Goal: Find contact information: Find contact information

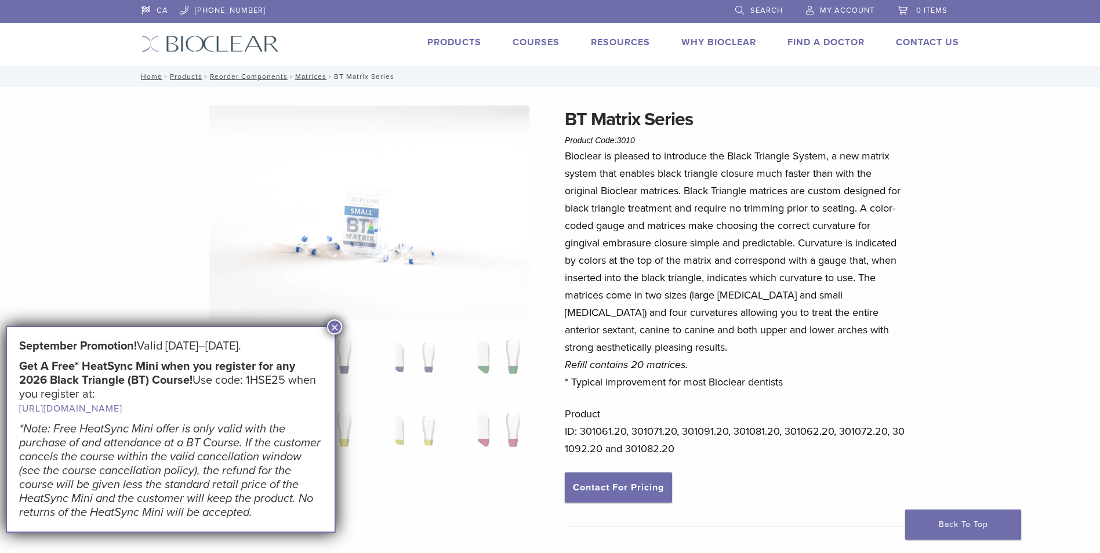
click at [765, 13] on span "Search" at bounding box center [766, 10] width 32 height 9
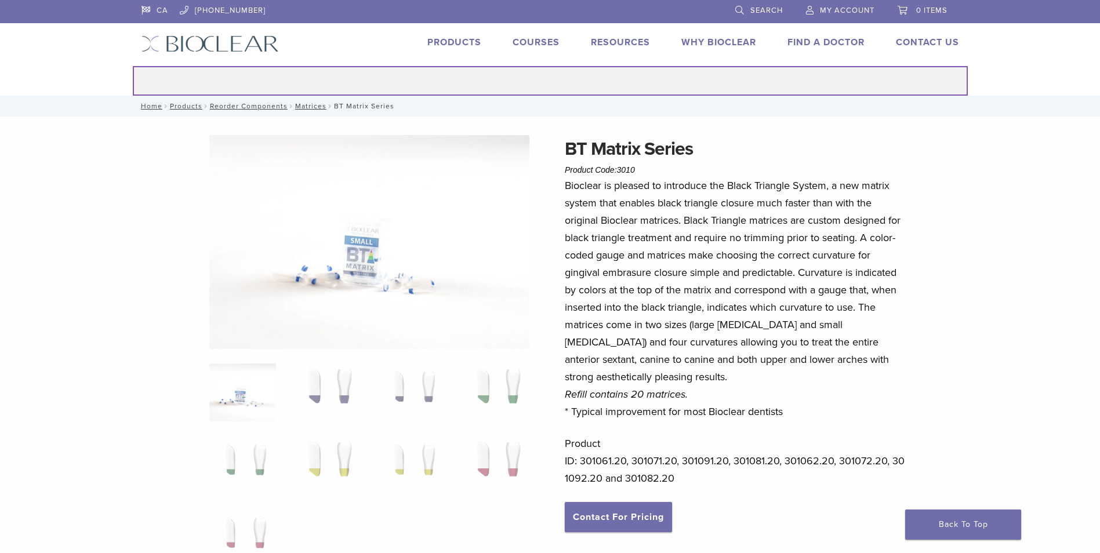
click at [683, 78] on input "Search for:" at bounding box center [550, 81] width 835 height 30
type input "******"
click at [132, 66] on button "Search" at bounding box center [132, 66] width 1 height 1
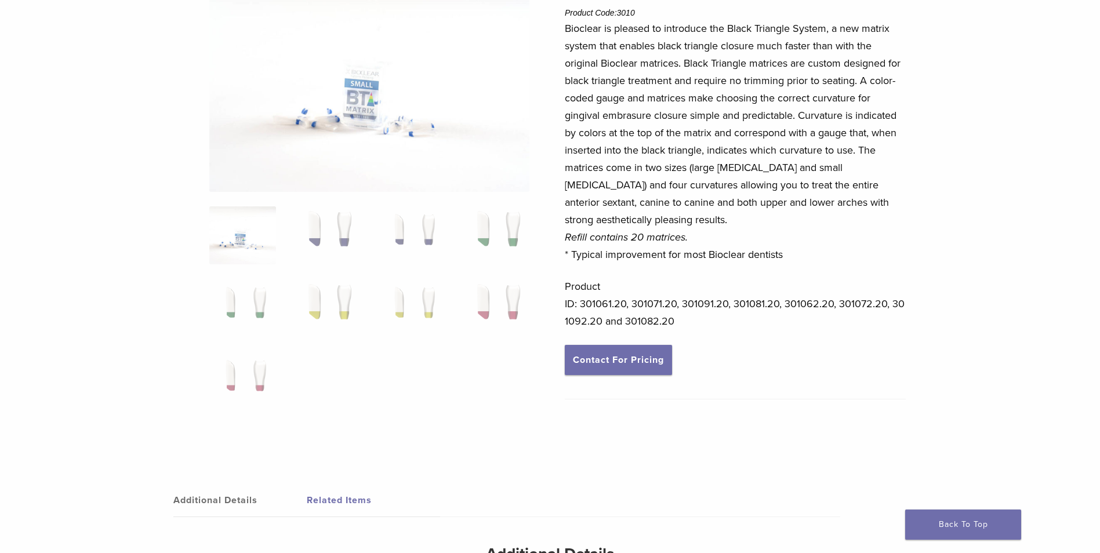
scroll to position [174, 0]
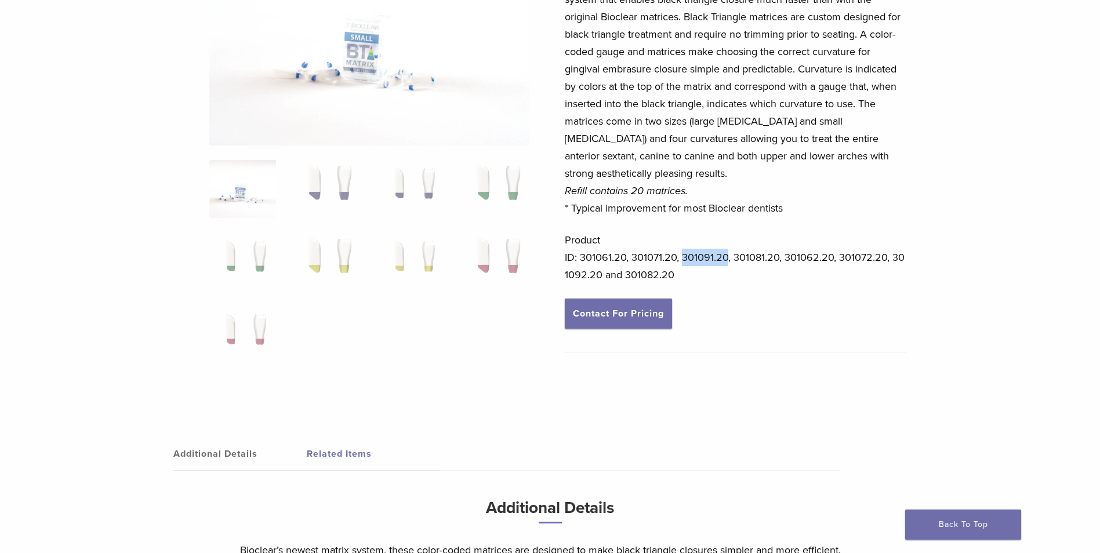
drag, startPoint x: 682, startPoint y: 255, endPoint x: 729, endPoint y: 266, distance: 48.2
click at [729, 266] on p "Product ID: 301061.20, 301071.20, 301091.20, 301081.20, 301062.20, 301072.20, 3…" at bounding box center [735, 257] width 341 height 52
drag, startPoint x: 729, startPoint y: 266, endPoint x: 701, endPoint y: 256, distance: 29.3
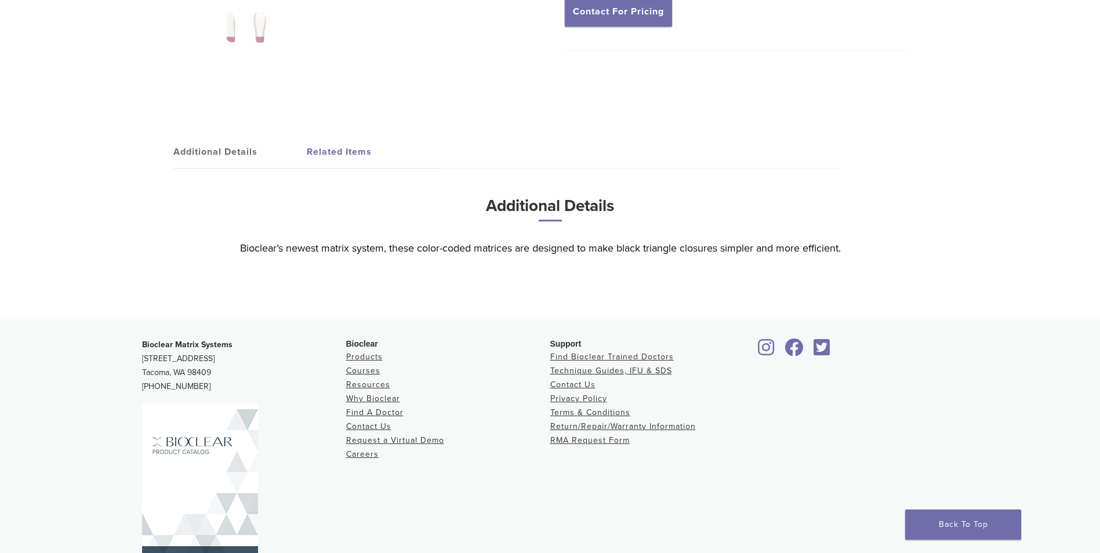
scroll to position [519, 0]
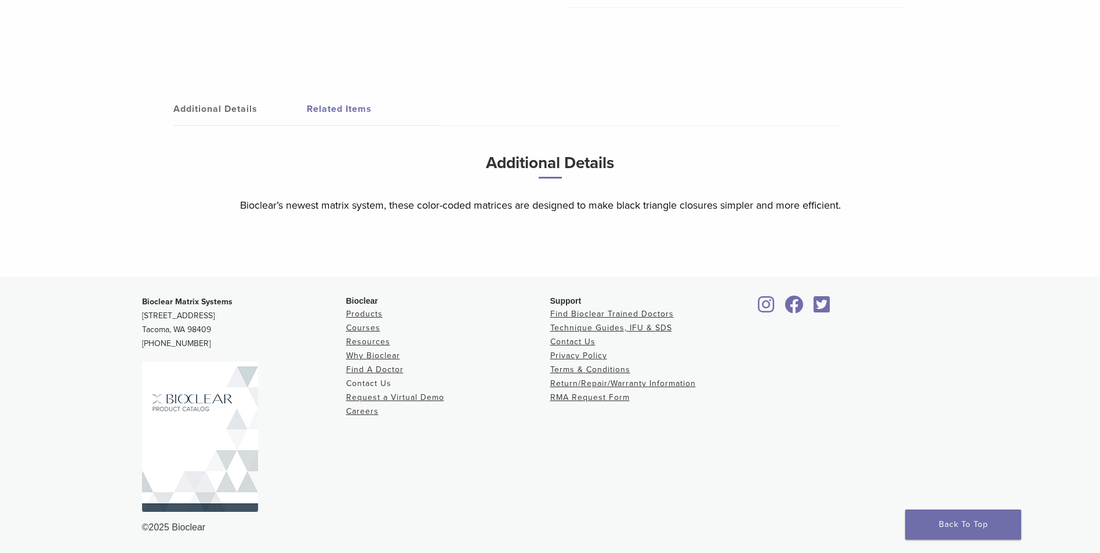
click at [383, 386] on link "Contact Us" at bounding box center [368, 384] width 45 height 10
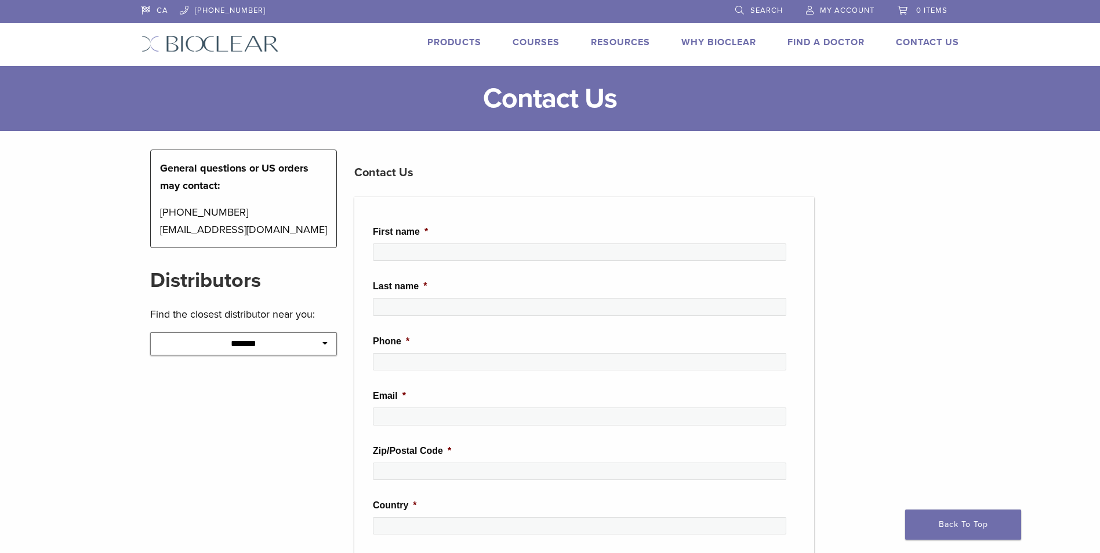
click at [324, 343] on icon at bounding box center [324, 343] width 5 height 8
click at [318, 341] on select "**********" at bounding box center [243, 343] width 187 height 23
select select "******"
click at [150, 332] on select "**********" at bounding box center [243, 343] width 187 height 23
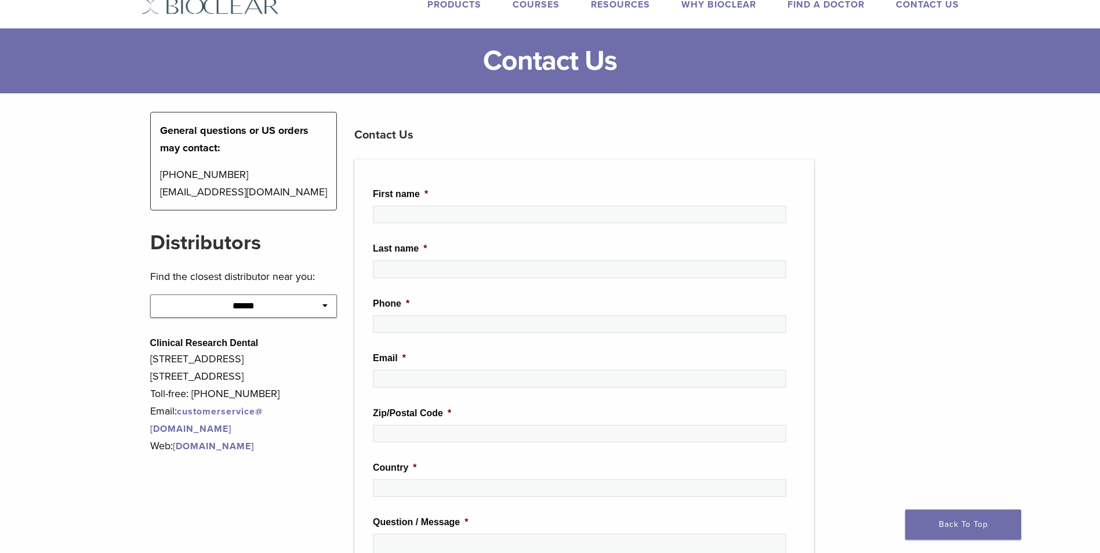
scroll to position [58, 0]
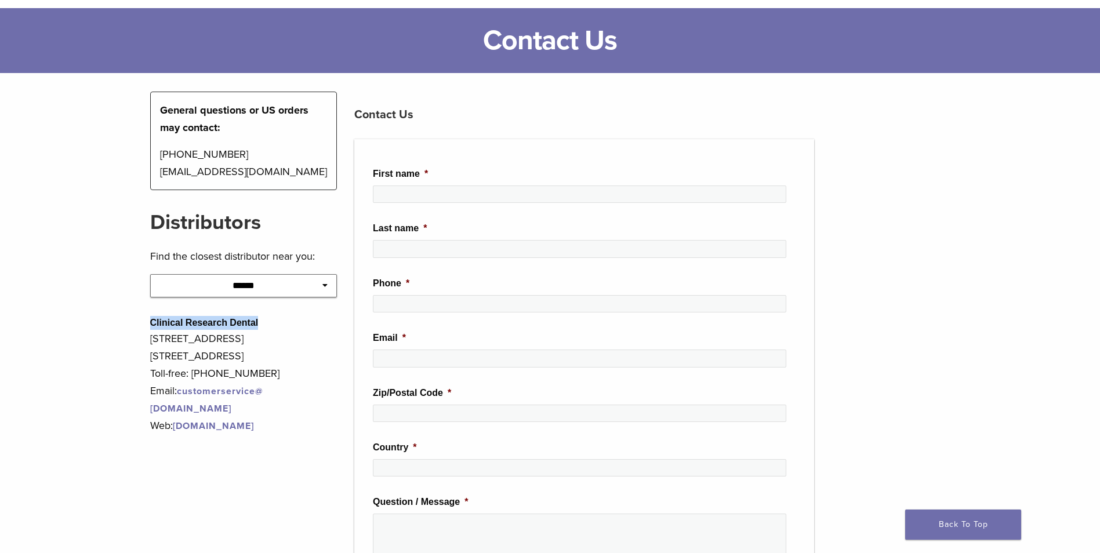
drag, startPoint x: 151, startPoint y: 321, endPoint x: 259, endPoint y: 323, distance: 108.4
click at [259, 323] on div "Clinical Research Dental 167 Central Ave, Suite 200 London, Ontario N6A 1M6 Tol…" at bounding box center [243, 384] width 187 height 136
drag, startPoint x: 259, startPoint y: 323, endPoint x: 219, endPoint y: 320, distance: 40.2
drag, startPoint x: 148, startPoint y: 340, endPoint x: 274, endPoint y: 353, distance: 126.4
click at [274, 353] on div "**********" at bounding box center [243, 462] width 205 height 740
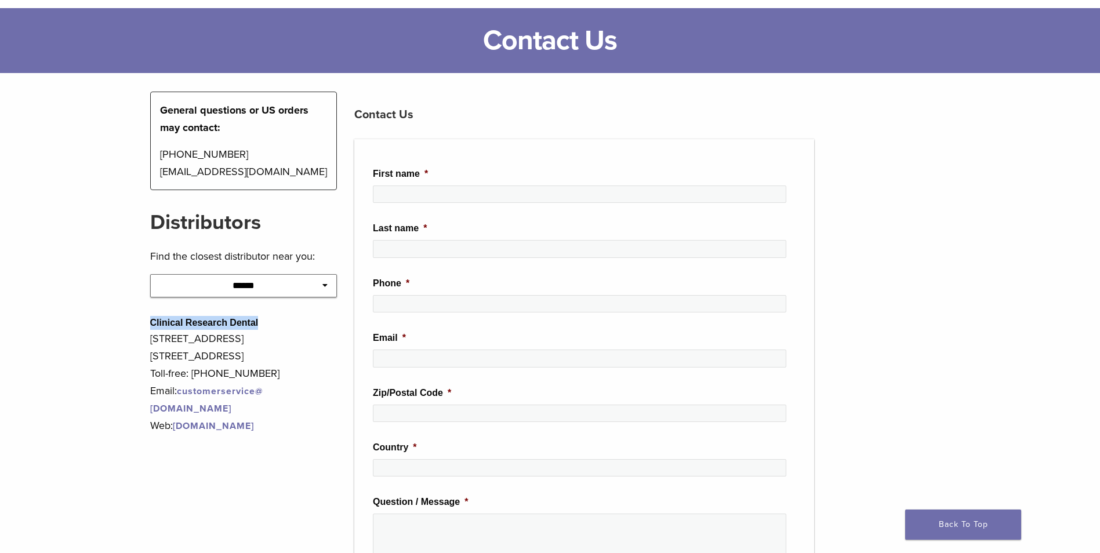
drag, startPoint x: 274, startPoint y: 353, endPoint x: 216, endPoint y: 355, distance: 58.6
click at [270, 358] on p "167 Central Ave, Suite 200 London, Ontario N6A 1M6" at bounding box center [243, 347] width 187 height 35
drag, startPoint x: 151, startPoint y: 339, endPoint x: 271, endPoint y: 356, distance: 121.8
click at [271, 356] on p "167 Central Ave, Suite 200 London, Ontario N6A 1M6" at bounding box center [243, 347] width 187 height 35
copy p "167 Central Ave, Suite 200 London, Ontario N6A 1M6"
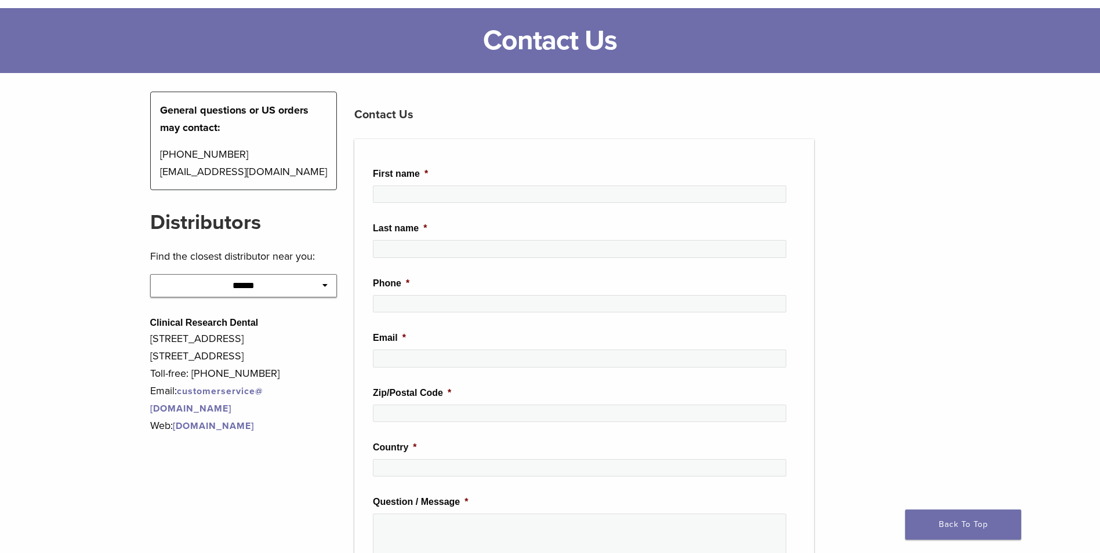
click at [270, 378] on p "Toll-free: 1-800-265-3444" at bounding box center [243, 373] width 187 height 17
drag, startPoint x: 192, startPoint y: 374, endPoint x: 268, endPoint y: 381, distance: 76.3
click at [268, 381] on p "Toll-free: 1-800-265-3444" at bounding box center [243, 373] width 187 height 17
copy p "1-800-265-3444"
click at [267, 379] on p "Toll-free: 1-800-265-3444" at bounding box center [243, 373] width 187 height 17
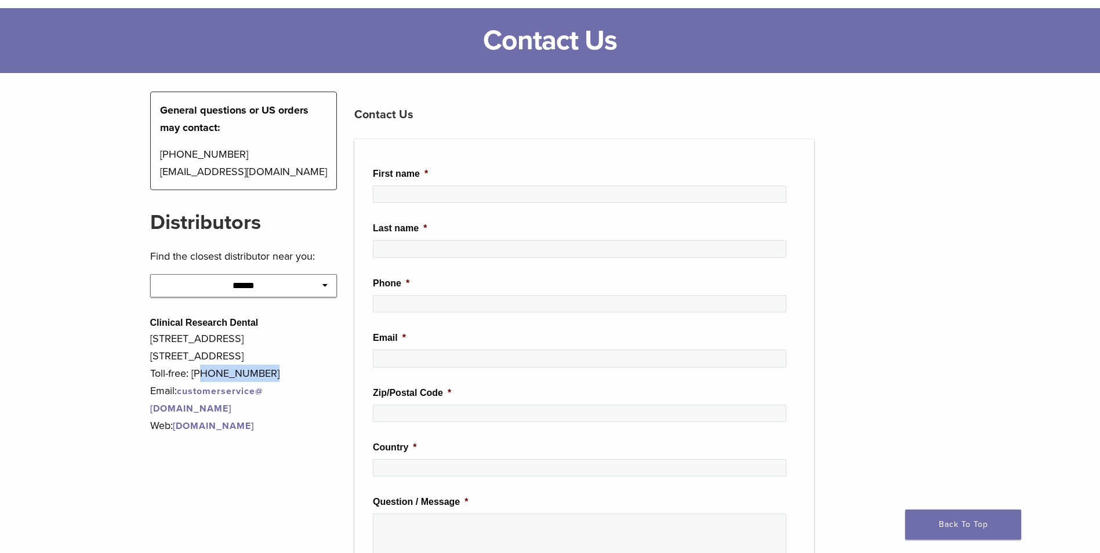
drag, startPoint x: 198, startPoint y: 375, endPoint x: 268, endPoint y: 379, distance: 70.8
click at [268, 379] on p "Toll-free: 1-800-265-3444" at bounding box center [243, 373] width 187 height 17
drag, startPoint x: 268, startPoint y: 379, endPoint x: 249, endPoint y: 373, distance: 20.7
click at [224, 379] on p "Toll-free: 1-800-265-3444" at bounding box center [243, 373] width 187 height 17
drag, startPoint x: 198, startPoint y: 373, endPoint x: 300, endPoint y: 375, distance: 101.5
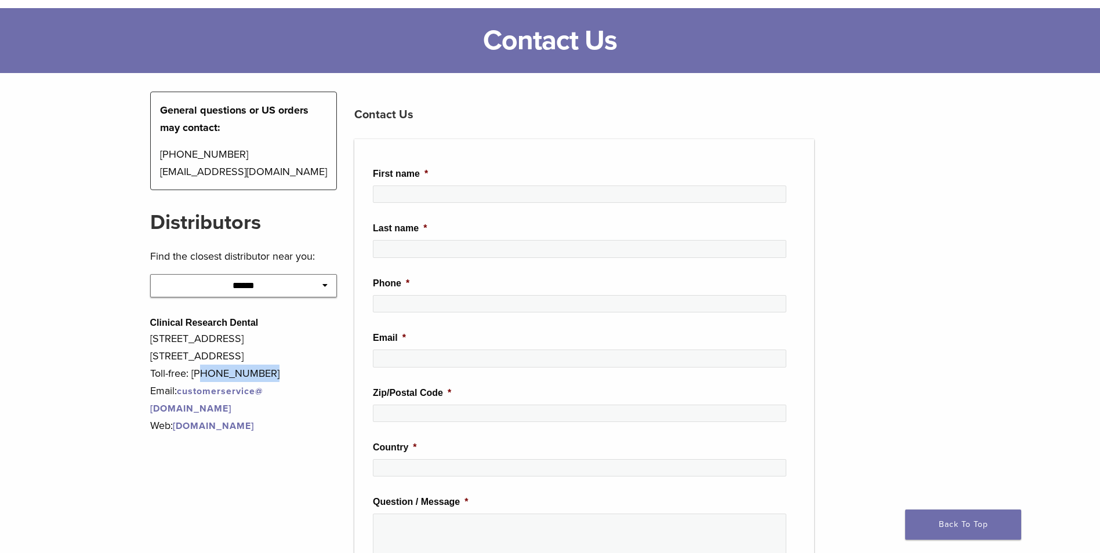
click at [300, 375] on p "Toll-free: 1-800-265-3444" at bounding box center [243, 373] width 187 height 17
copy p "800-265-3444"
